Goal: Task Accomplishment & Management: Manage account settings

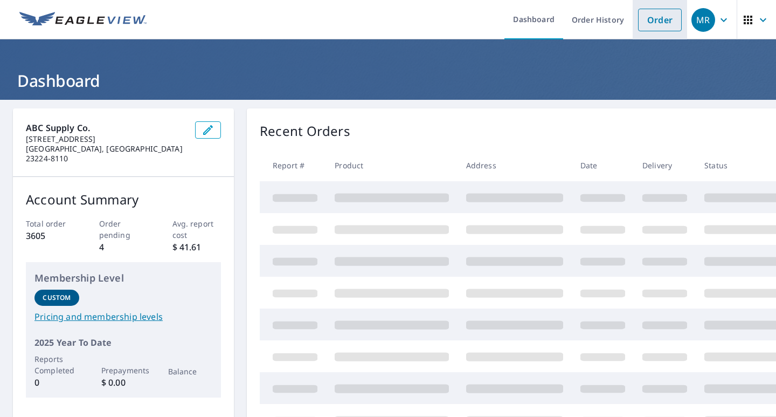
click at [650, 21] on link "Order" at bounding box center [660, 20] width 44 height 23
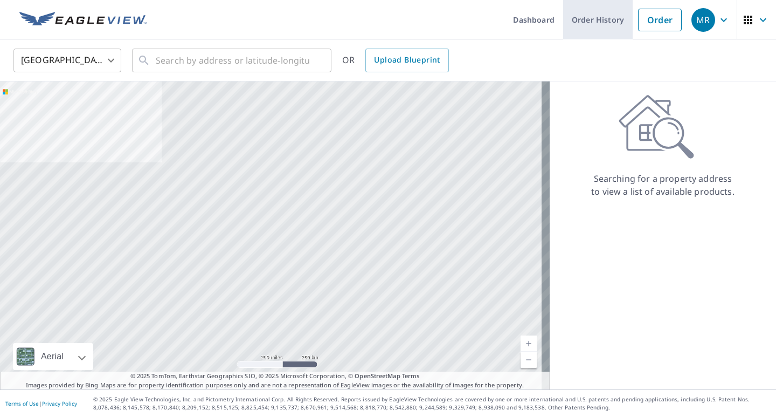
click at [598, 25] on link "Order History" at bounding box center [598, 19] width 70 height 39
